Goal: Communication & Community: Answer question/provide support

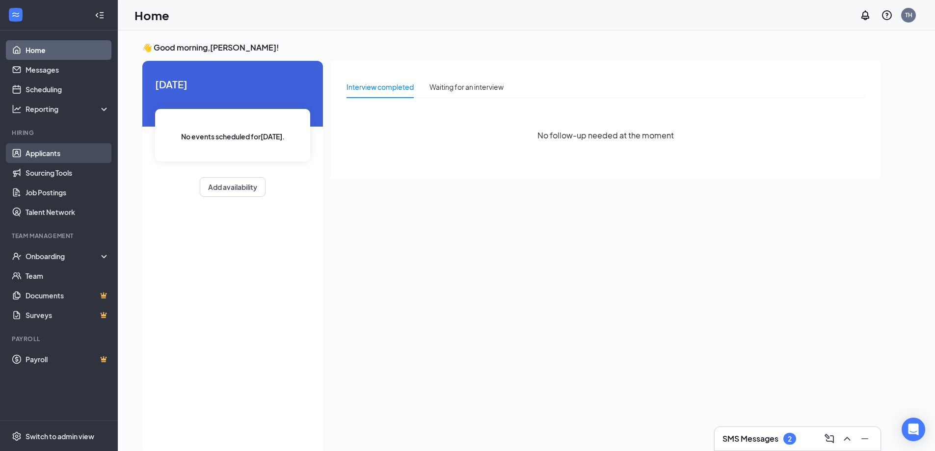
click at [50, 153] on link "Applicants" at bounding box center [68, 153] width 84 height 20
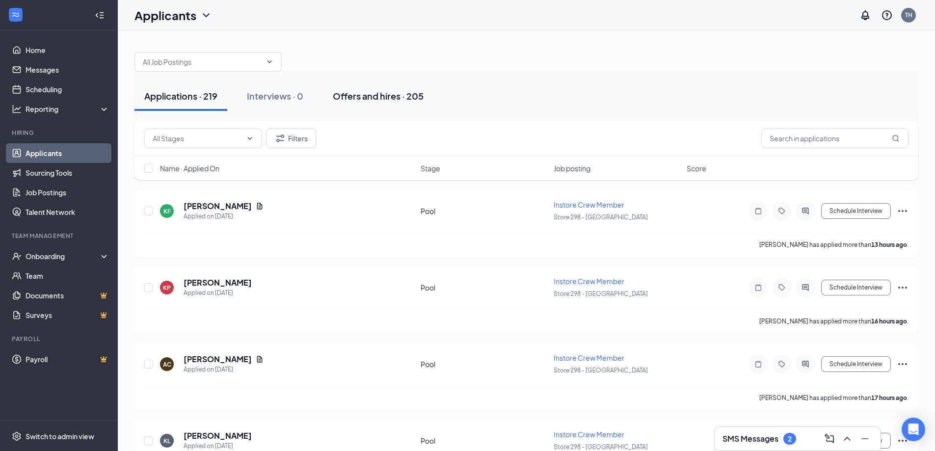
click at [360, 91] on div "Offers and hires · 205" at bounding box center [378, 96] width 91 height 12
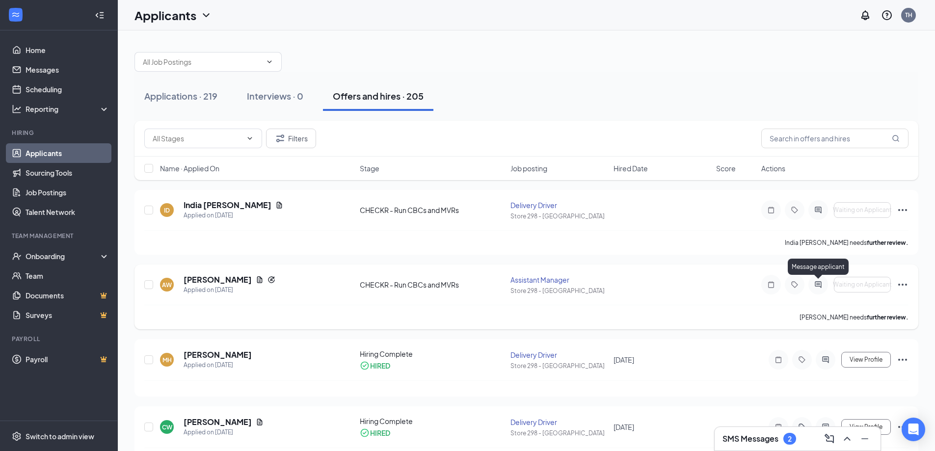
click at [817, 287] on icon "ActiveChat" at bounding box center [818, 284] width 6 height 6
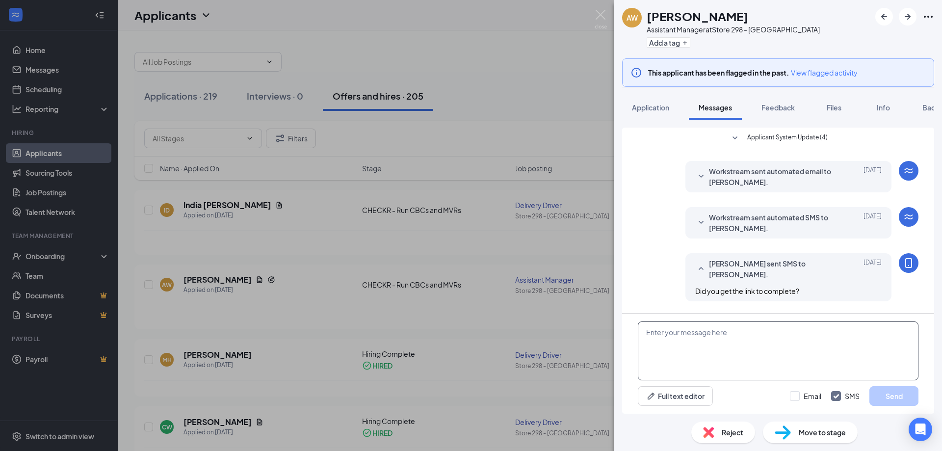
click at [768, 365] on textarea at bounding box center [778, 350] width 281 height 59
type textarea "does it say when you background will be complete?"
click at [883, 395] on button "Send" at bounding box center [894, 396] width 49 height 20
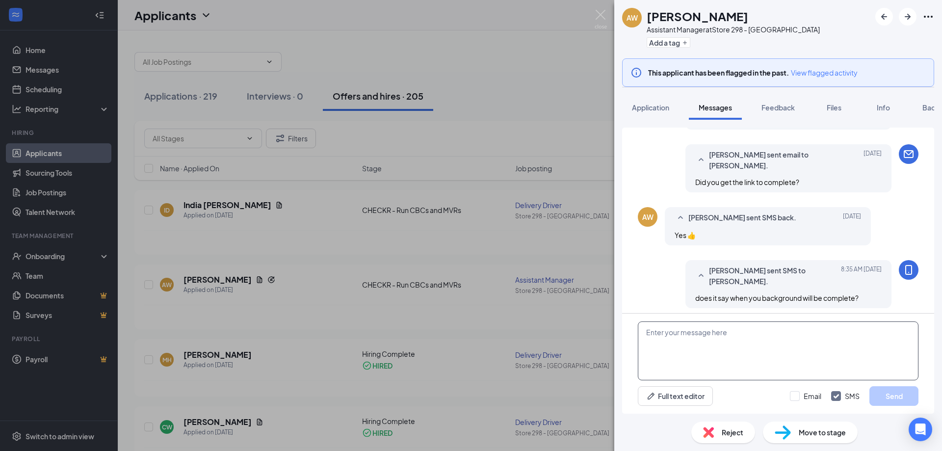
scroll to position [177, 0]
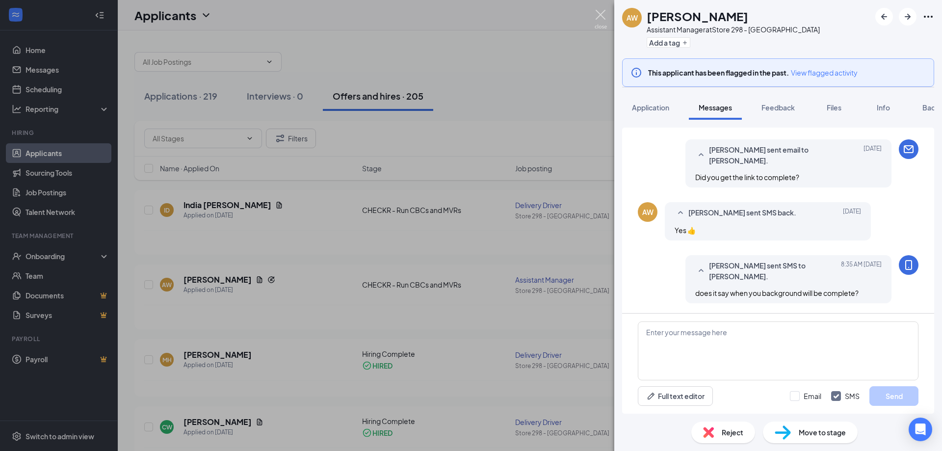
click at [601, 10] on img at bounding box center [601, 19] width 12 height 19
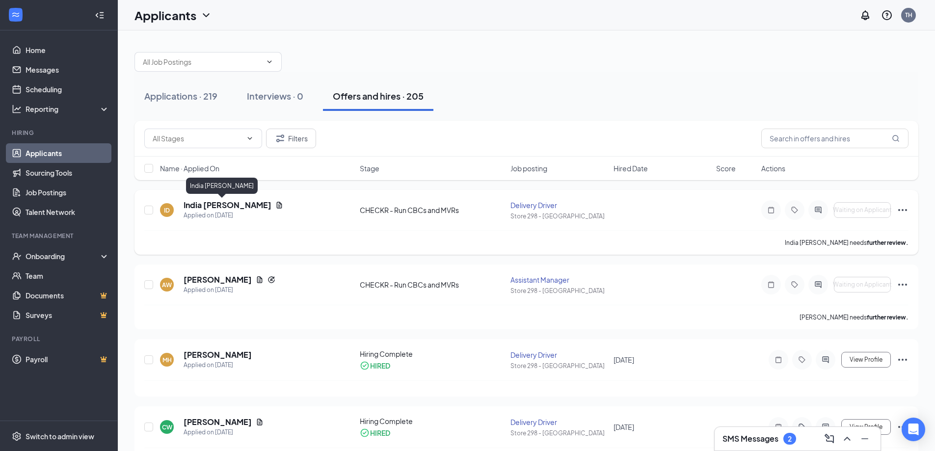
click at [206, 202] on h5 "India [PERSON_NAME]" at bounding box center [228, 205] width 88 height 11
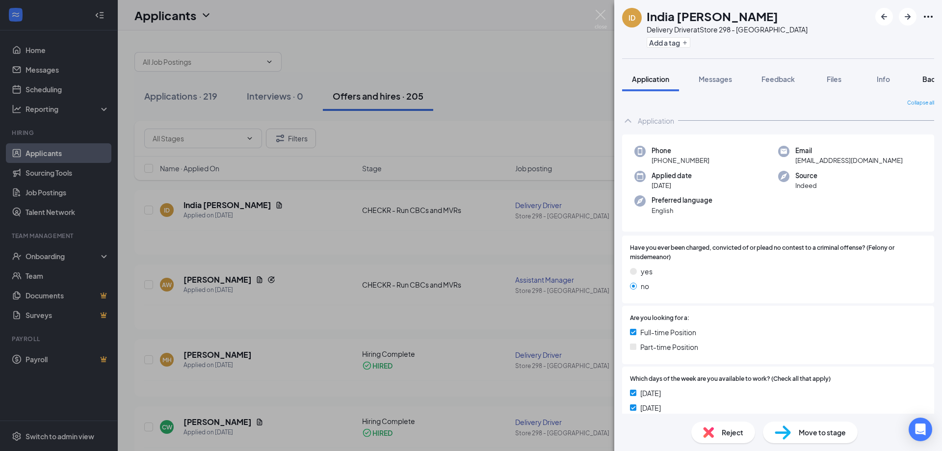
click at [927, 79] on span "Background" at bounding box center [943, 79] width 40 height 9
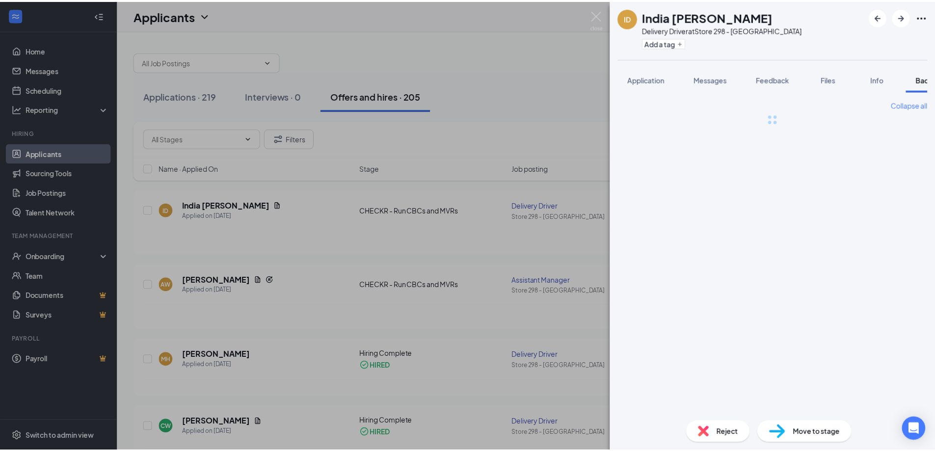
scroll to position [0, 40]
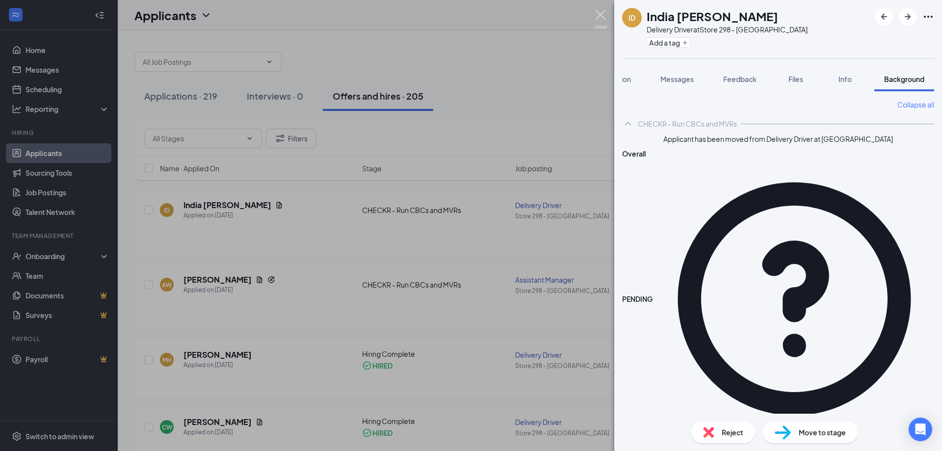
click at [598, 14] on img at bounding box center [601, 19] width 12 height 19
